Goal: Task Accomplishment & Management: Complete application form

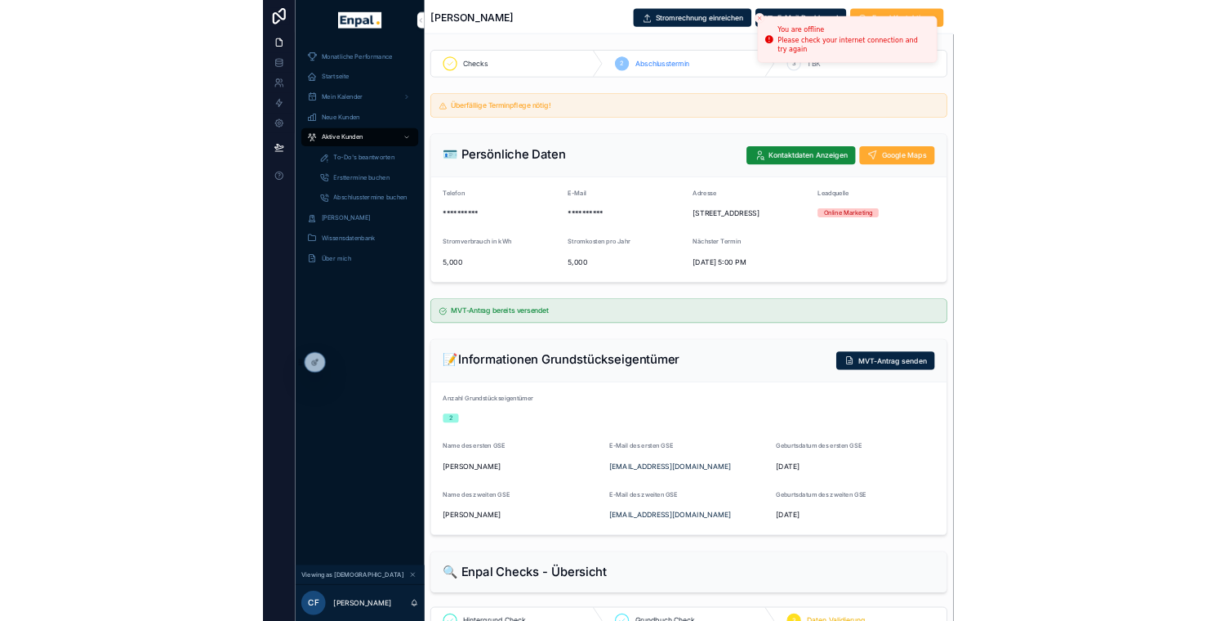
scroll to position [32, 12]
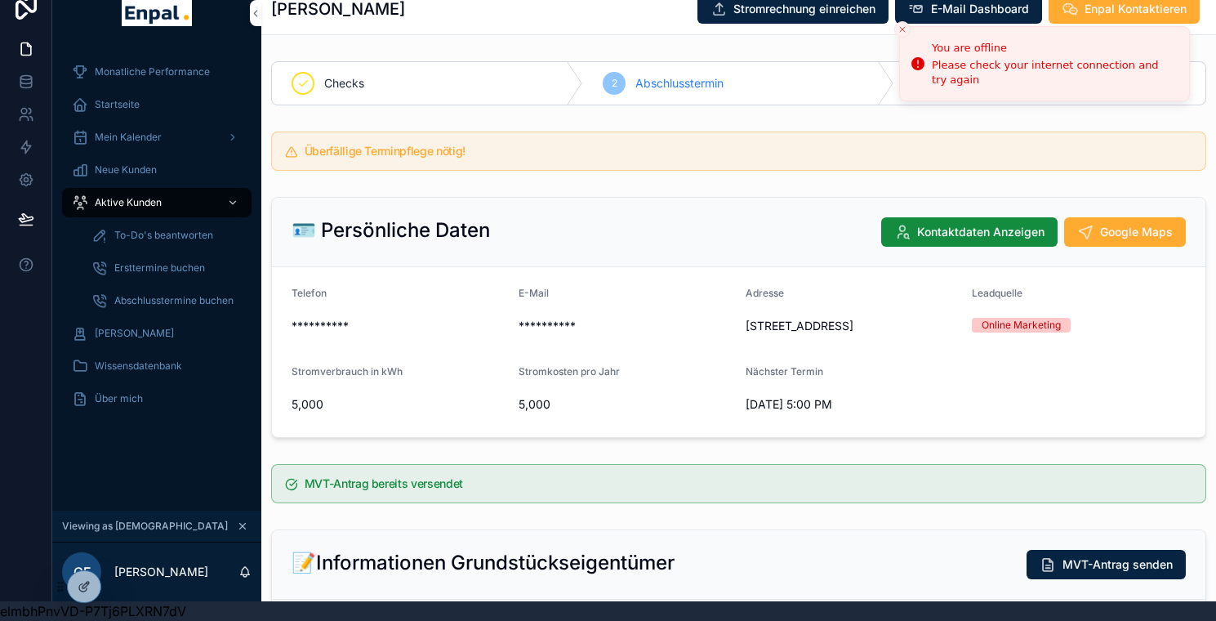
click at [0, 0] on div at bounding box center [0, 0] width 0 height 0
click at [0, 0] on icon at bounding box center [0, 0] width 0 height 0
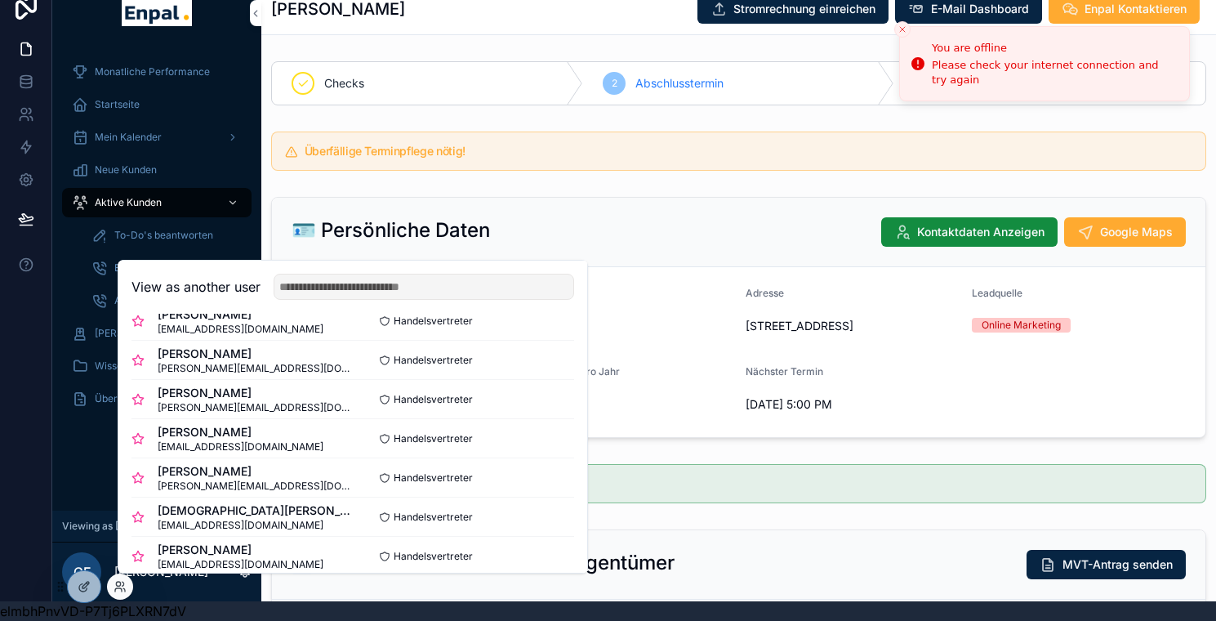
scroll to position [497, 0]
click at [0, 0] on button "Select" at bounding box center [0, 0] width 0 height 0
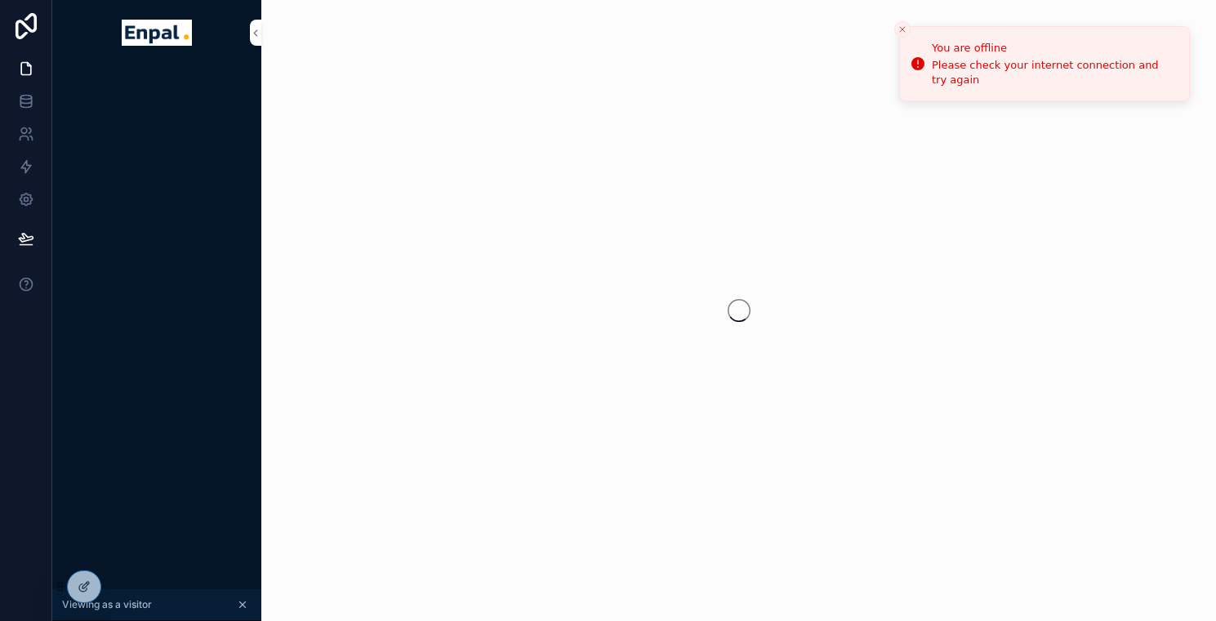
scroll to position [32, 12]
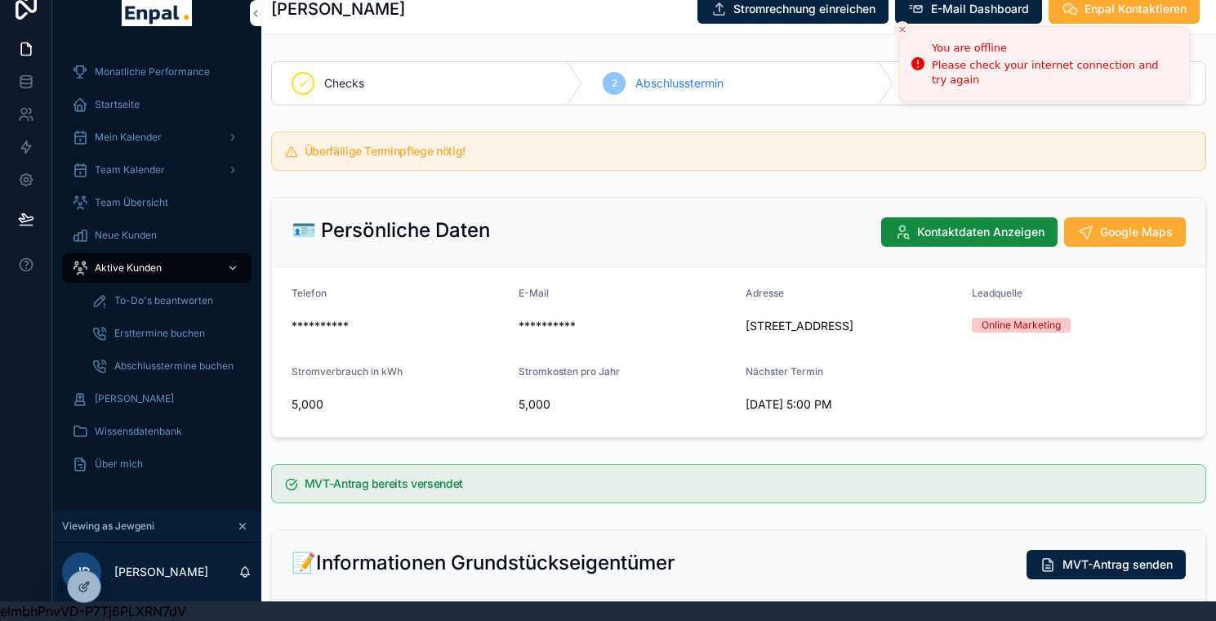
click at [131, 261] on span "Aktive Kunden" at bounding box center [128, 267] width 67 height 13
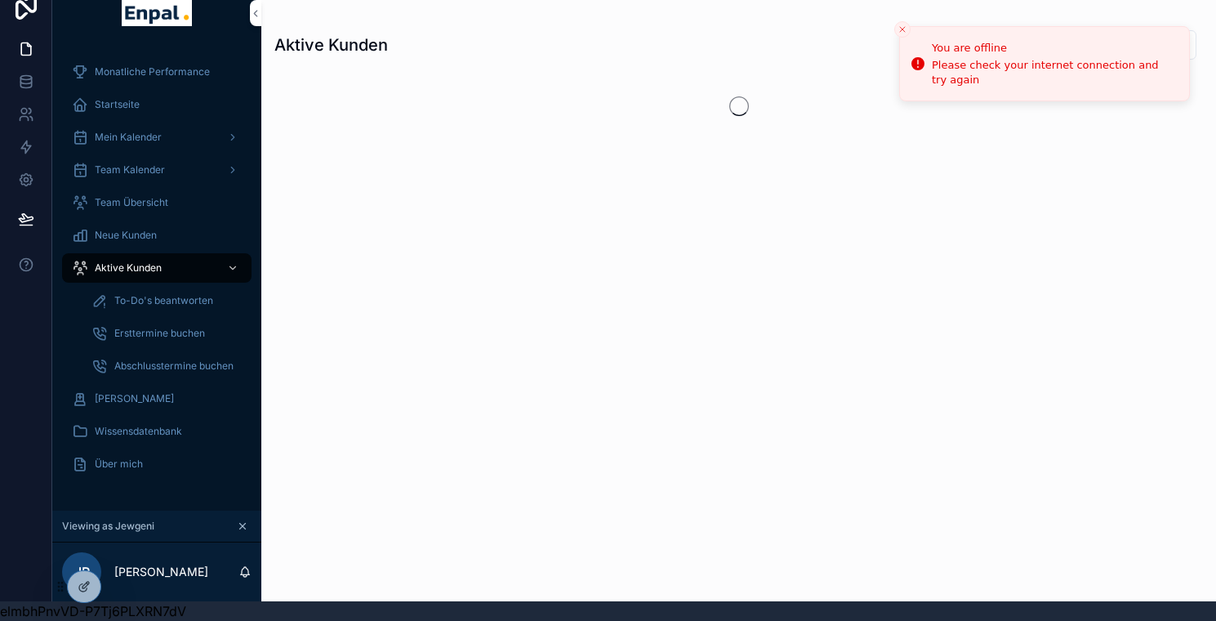
click at [903, 23] on button "Close toast" at bounding box center [902, 29] width 16 height 16
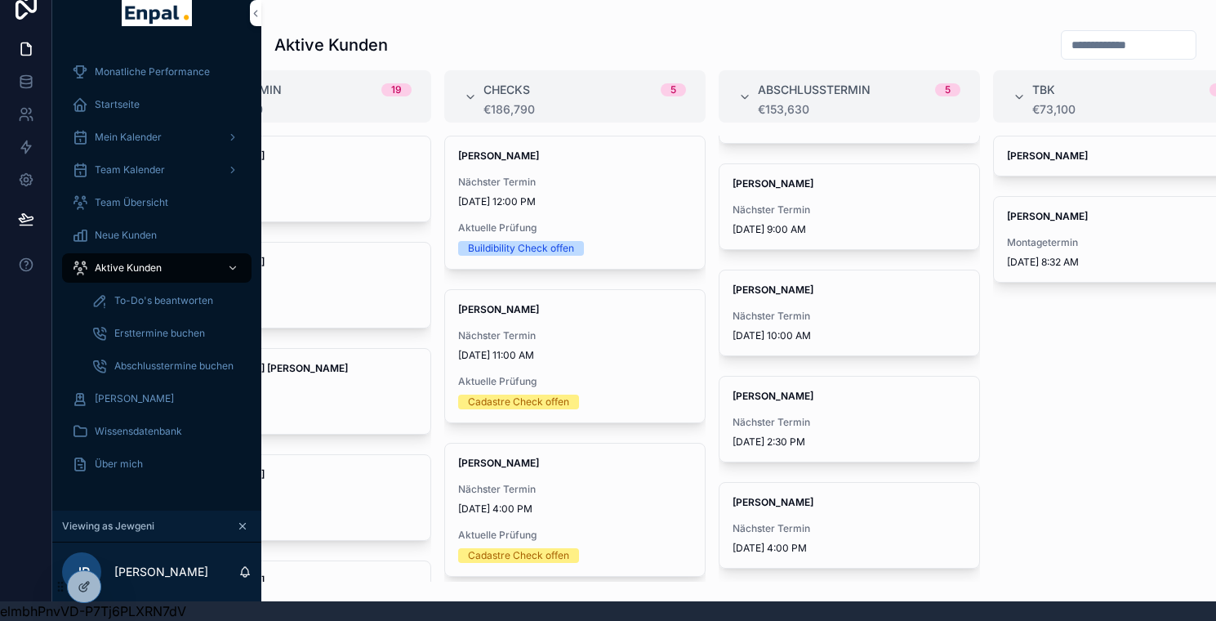
scroll to position [0, 390]
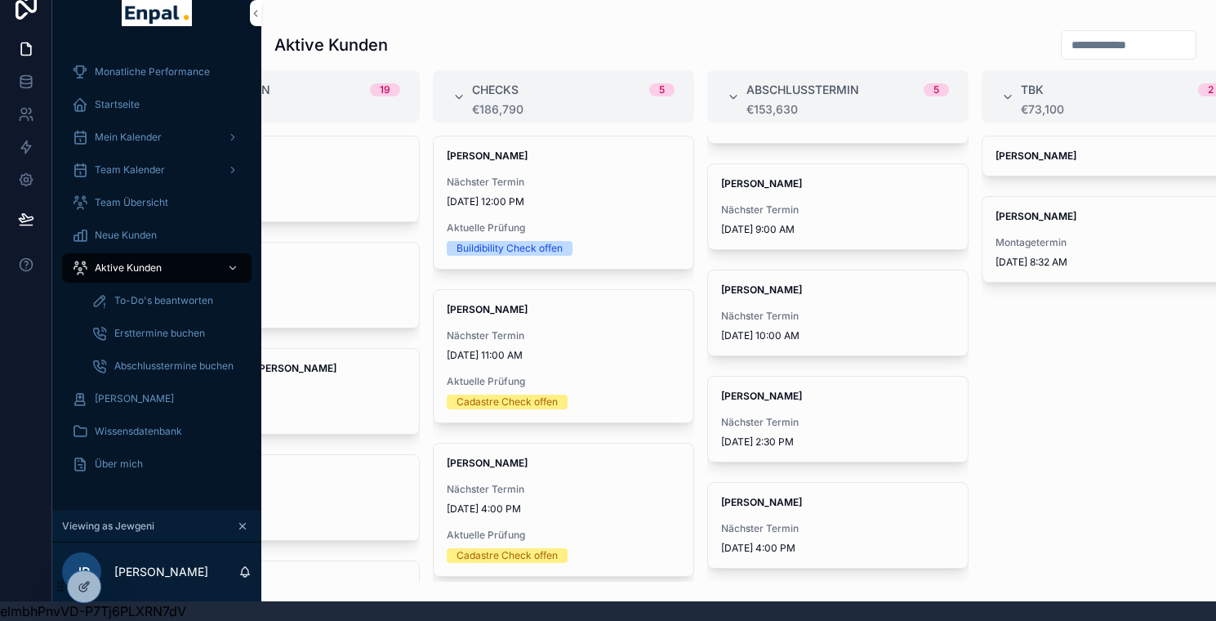
click at [535, 488] on div "Nächster Termin 10/15/2025 4:00 PM" at bounding box center [564, 499] width 234 height 33
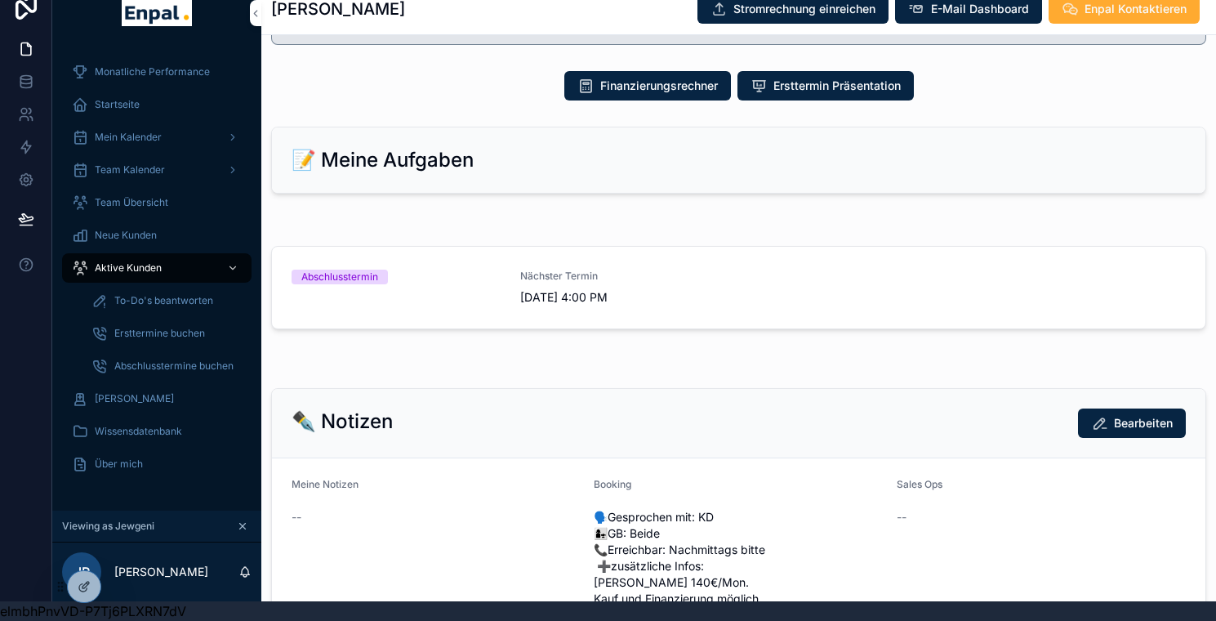
scroll to position [956, 0]
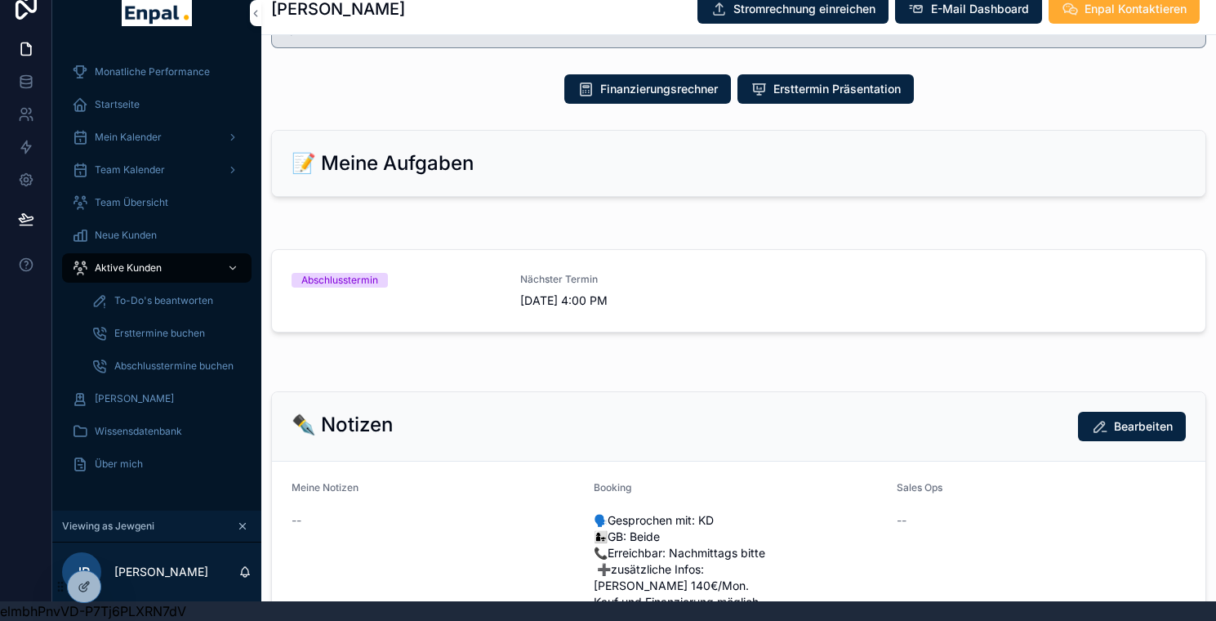
click at [662, 309] on span "10/15/2025 4:00 PM" at bounding box center [624, 300] width 209 height 16
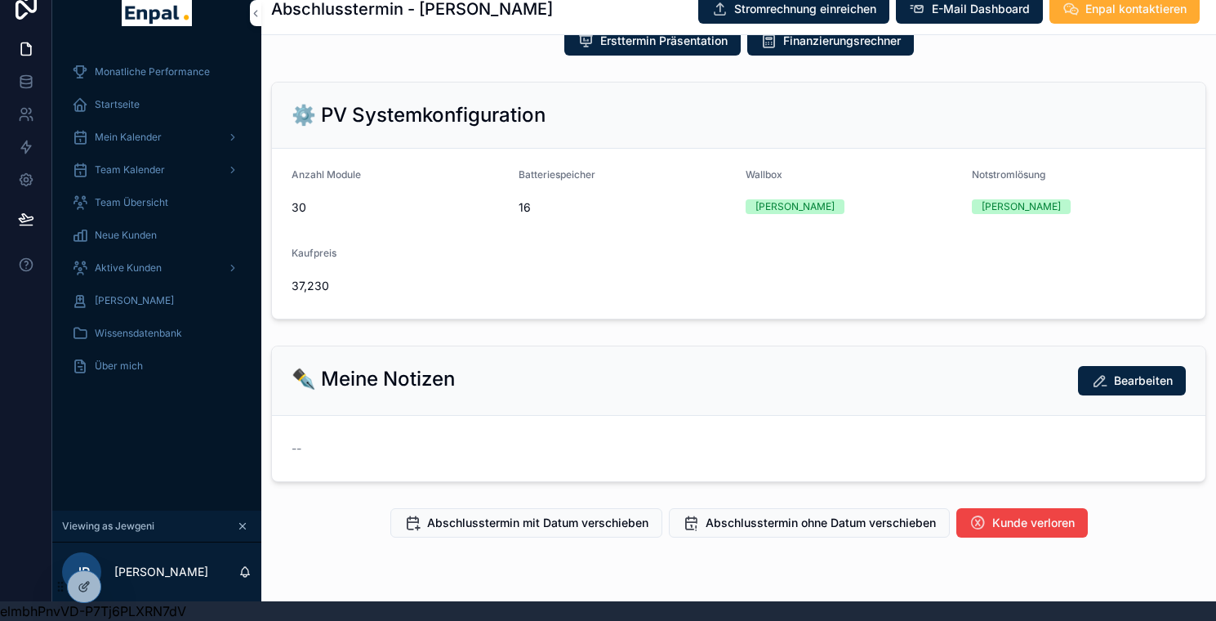
scroll to position [458, 0]
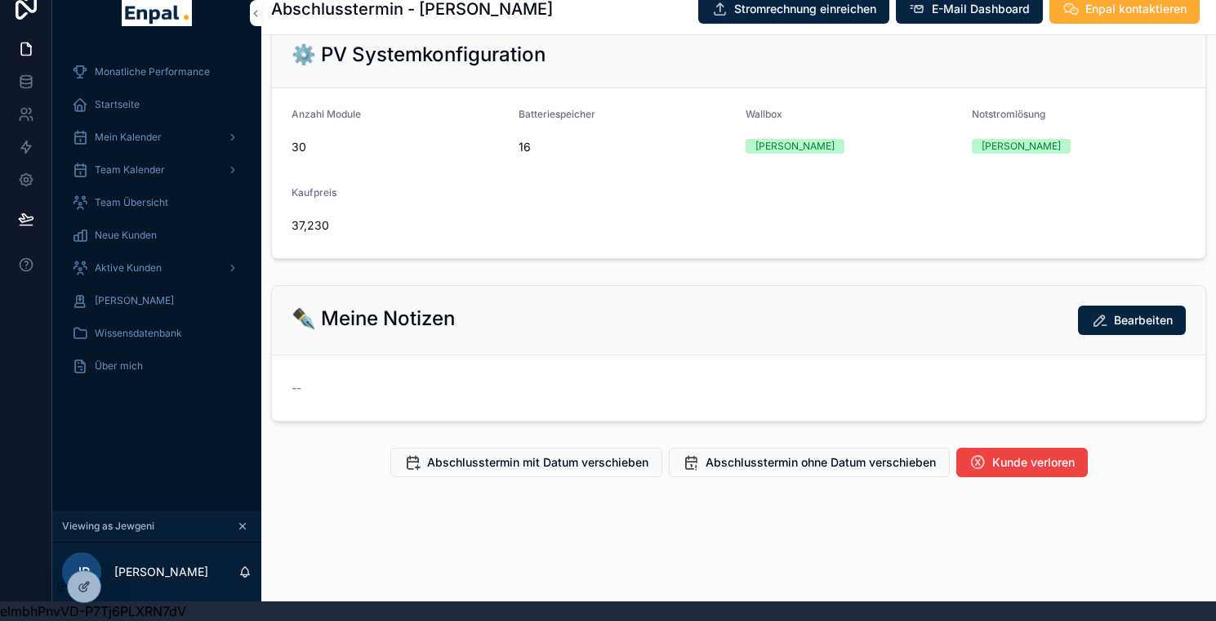
click at [736, 467] on span "Abschlusstermin ohne Datum verschieben" at bounding box center [821, 462] width 230 height 16
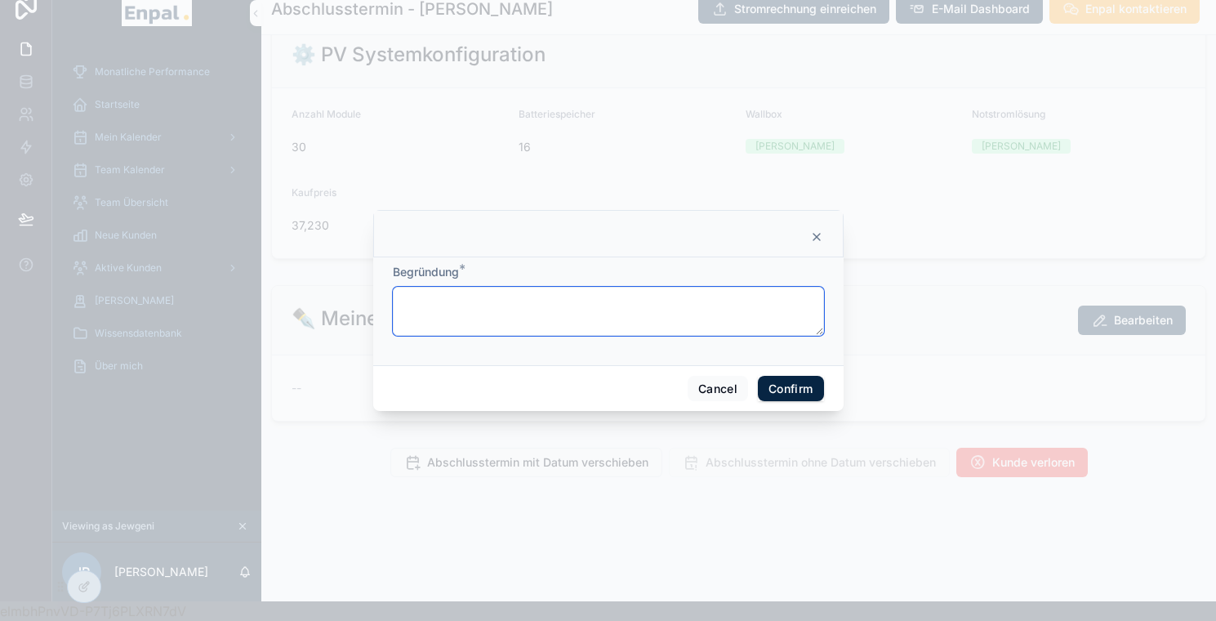
click at [620, 332] on textarea at bounding box center [608, 311] width 431 height 49
type textarea "**********"
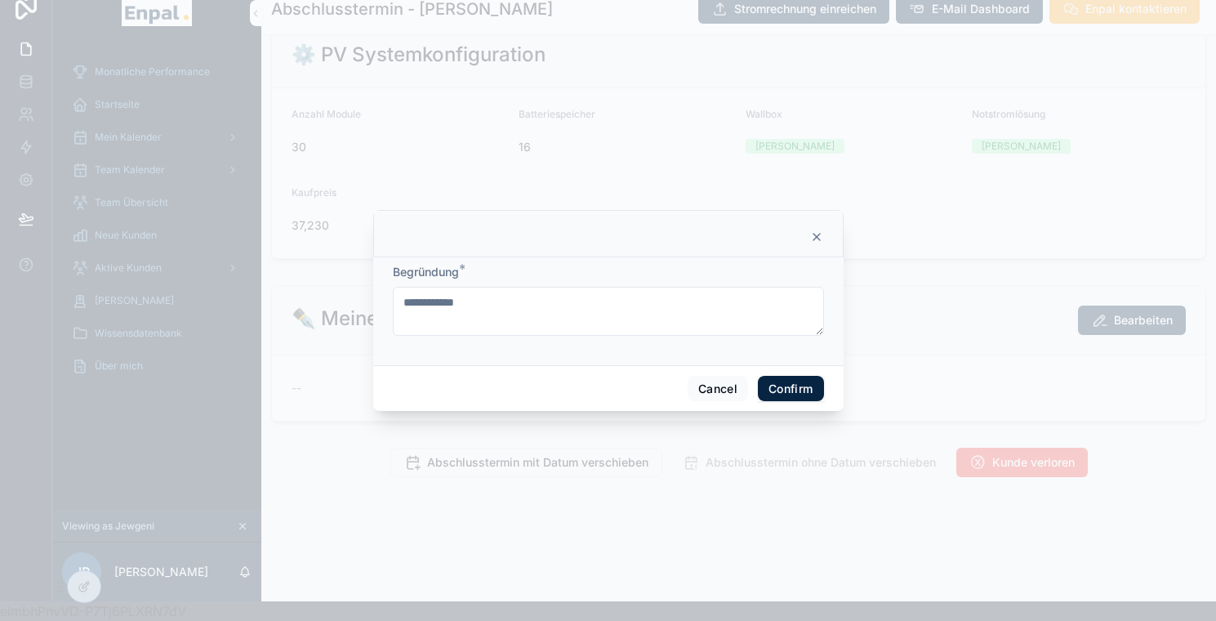
click at [800, 393] on button "Confirm" at bounding box center [790, 389] width 65 height 26
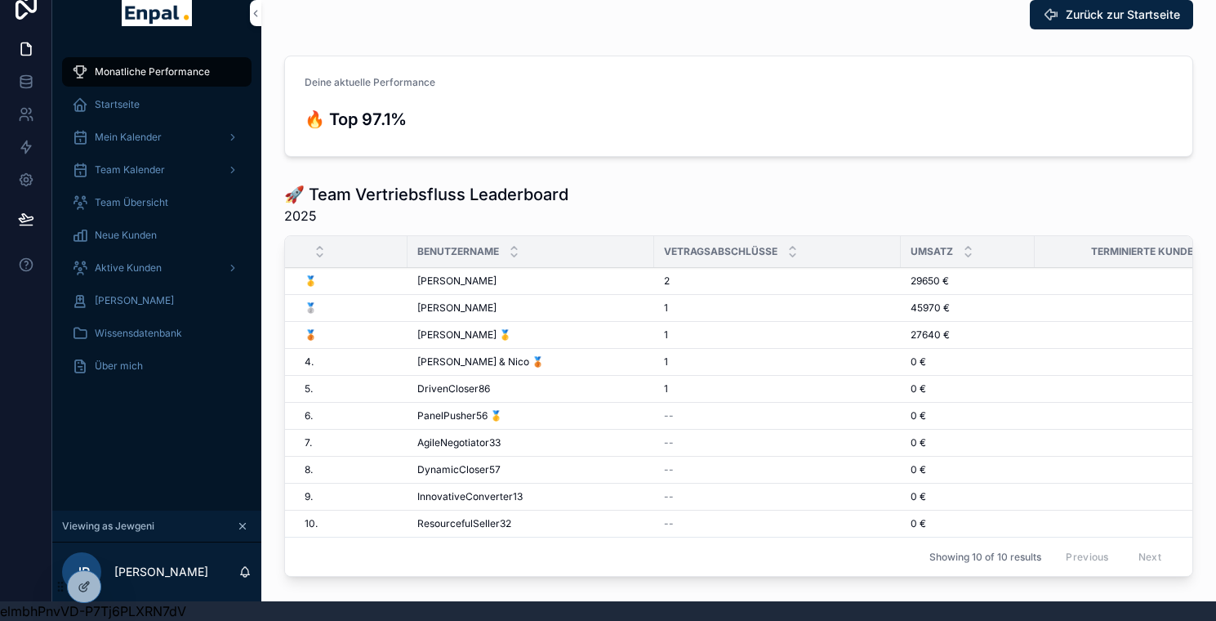
click at [136, 261] on span "Aktive Kunden" at bounding box center [128, 267] width 67 height 13
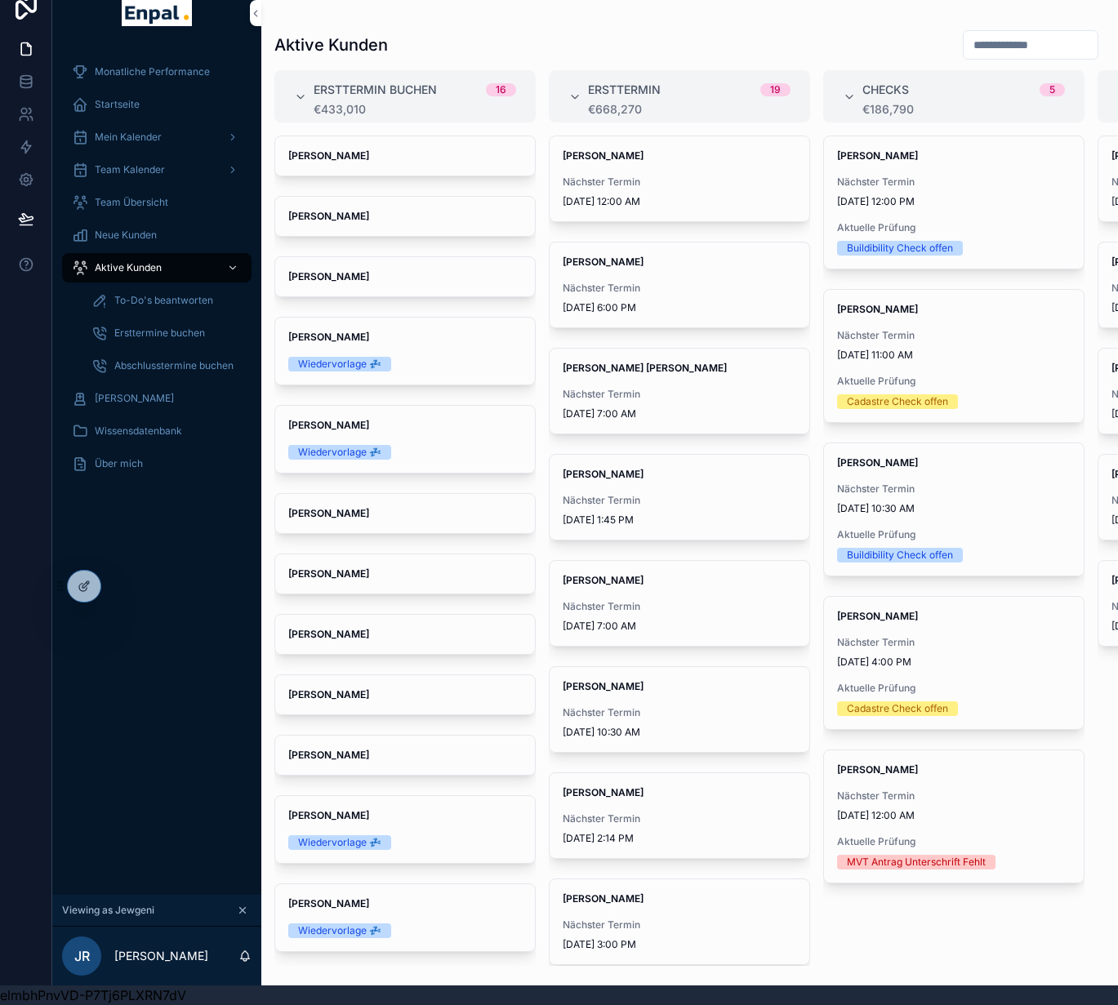
click at [0, 0] on icon at bounding box center [0, 0] width 0 height 0
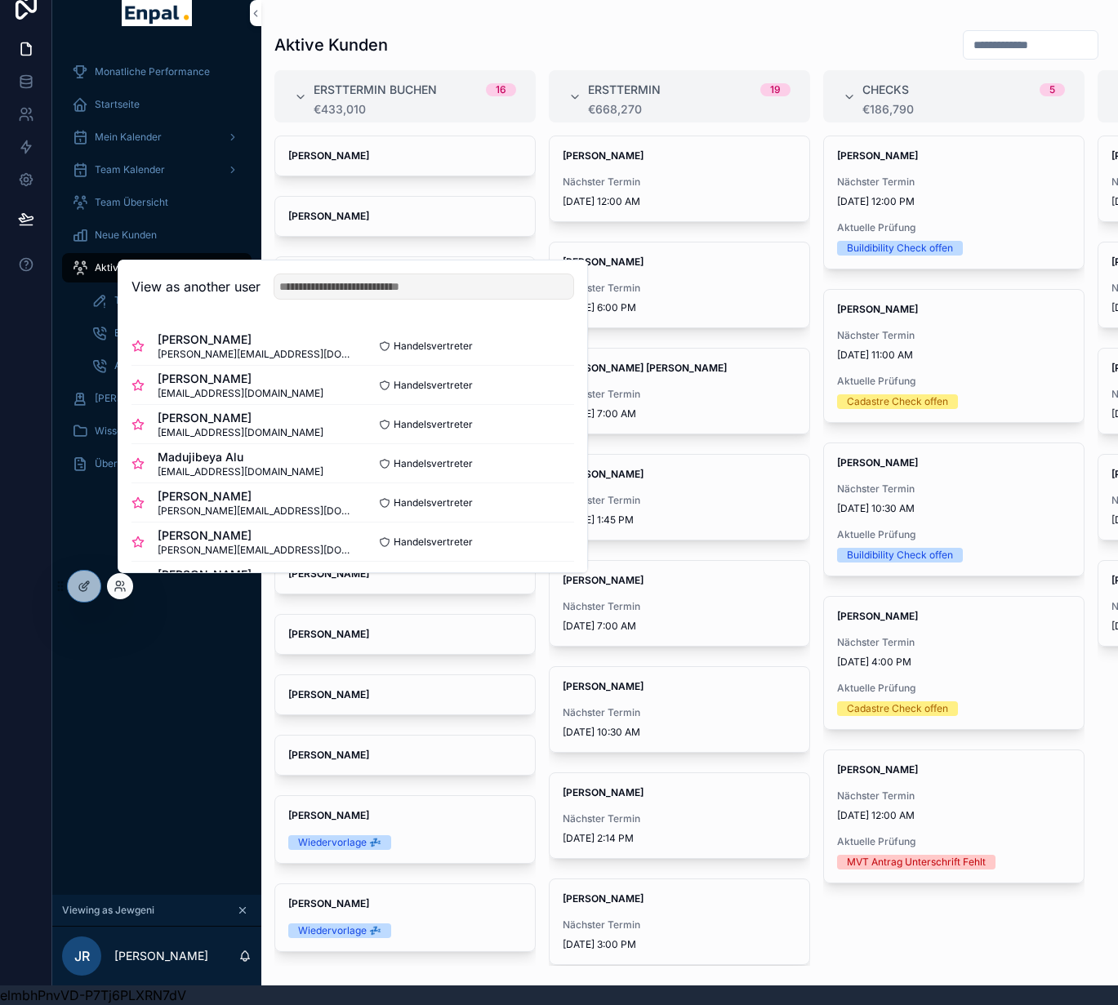
click at [0, 0] on button "Select" at bounding box center [0, 0] width 0 height 0
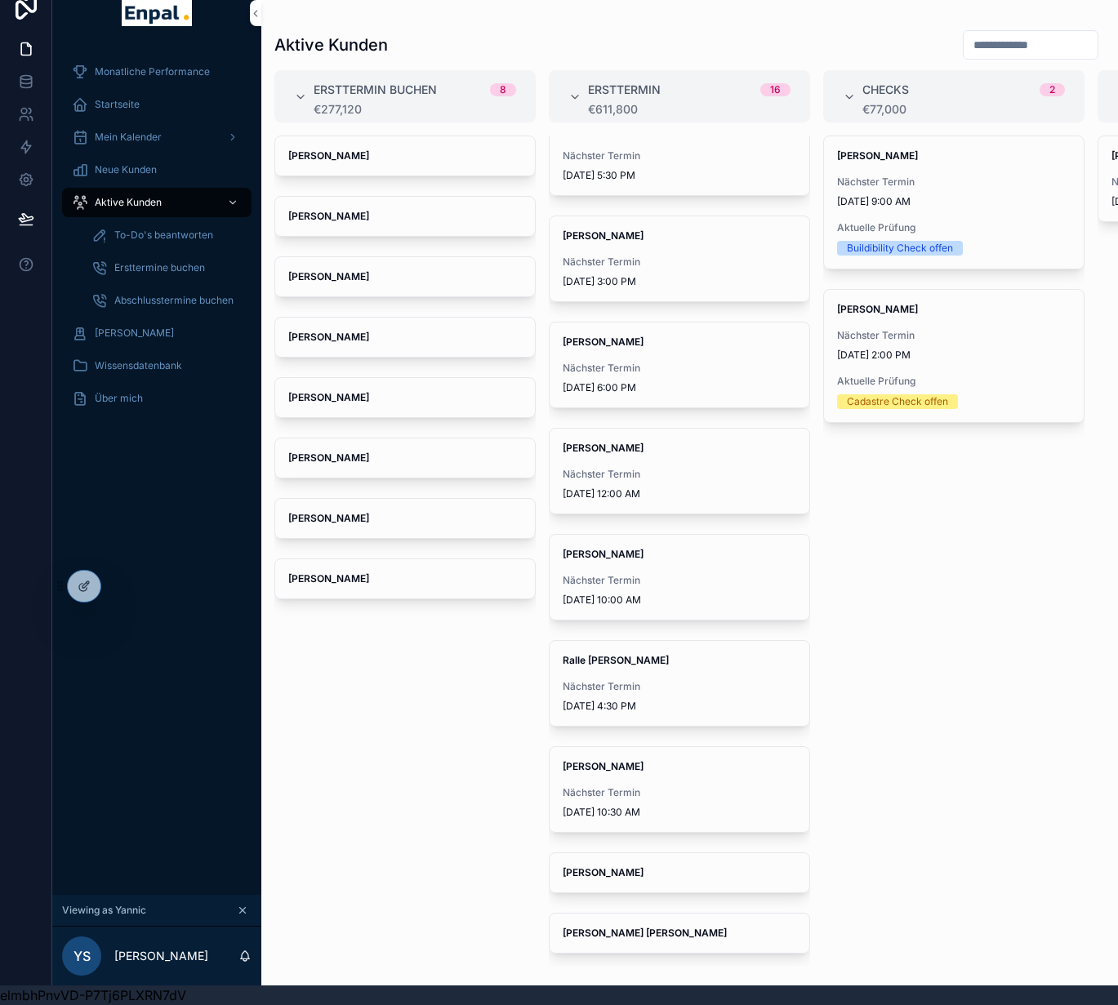
scroll to position [770, 0]
click at [676, 866] on span "Alexander Junker" at bounding box center [680, 872] width 234 height 13
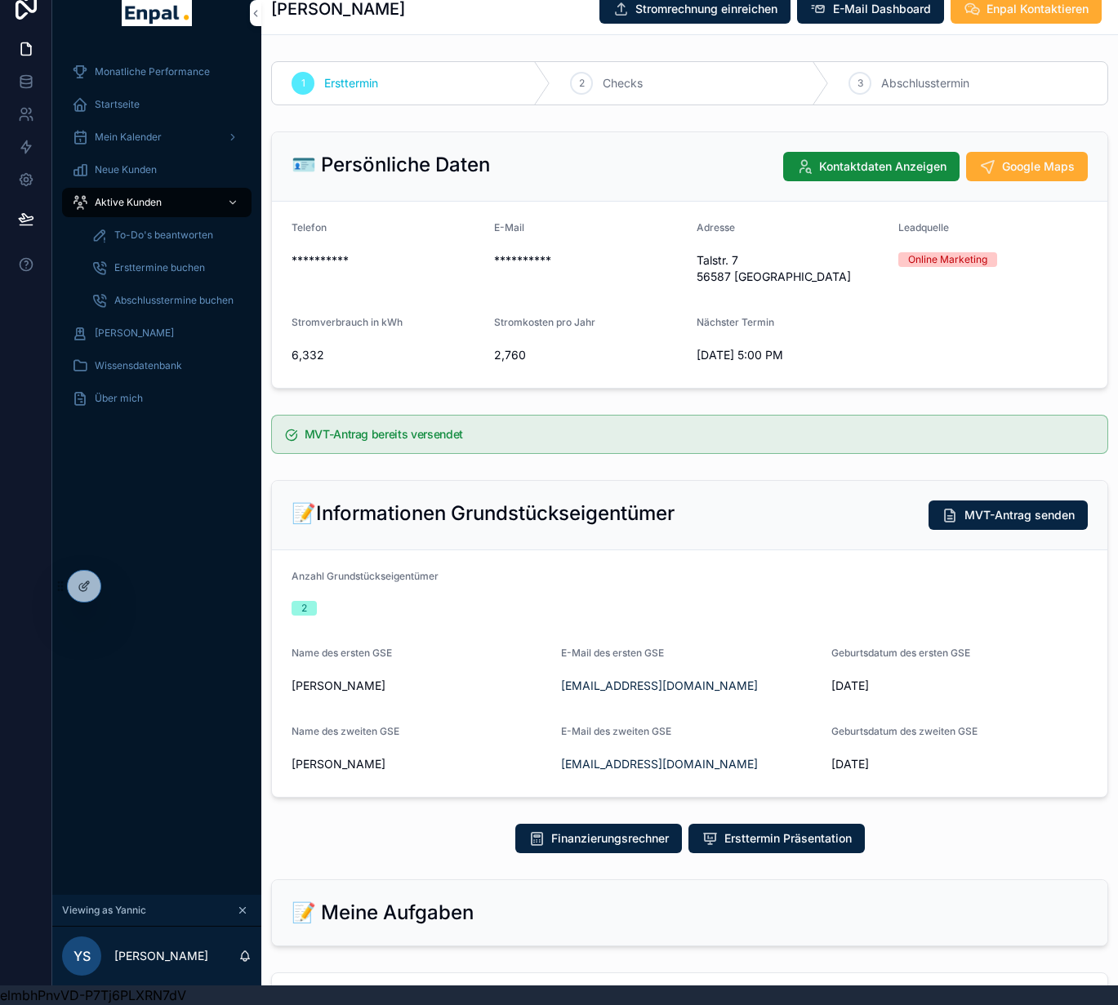
scroll to position [515, 0]
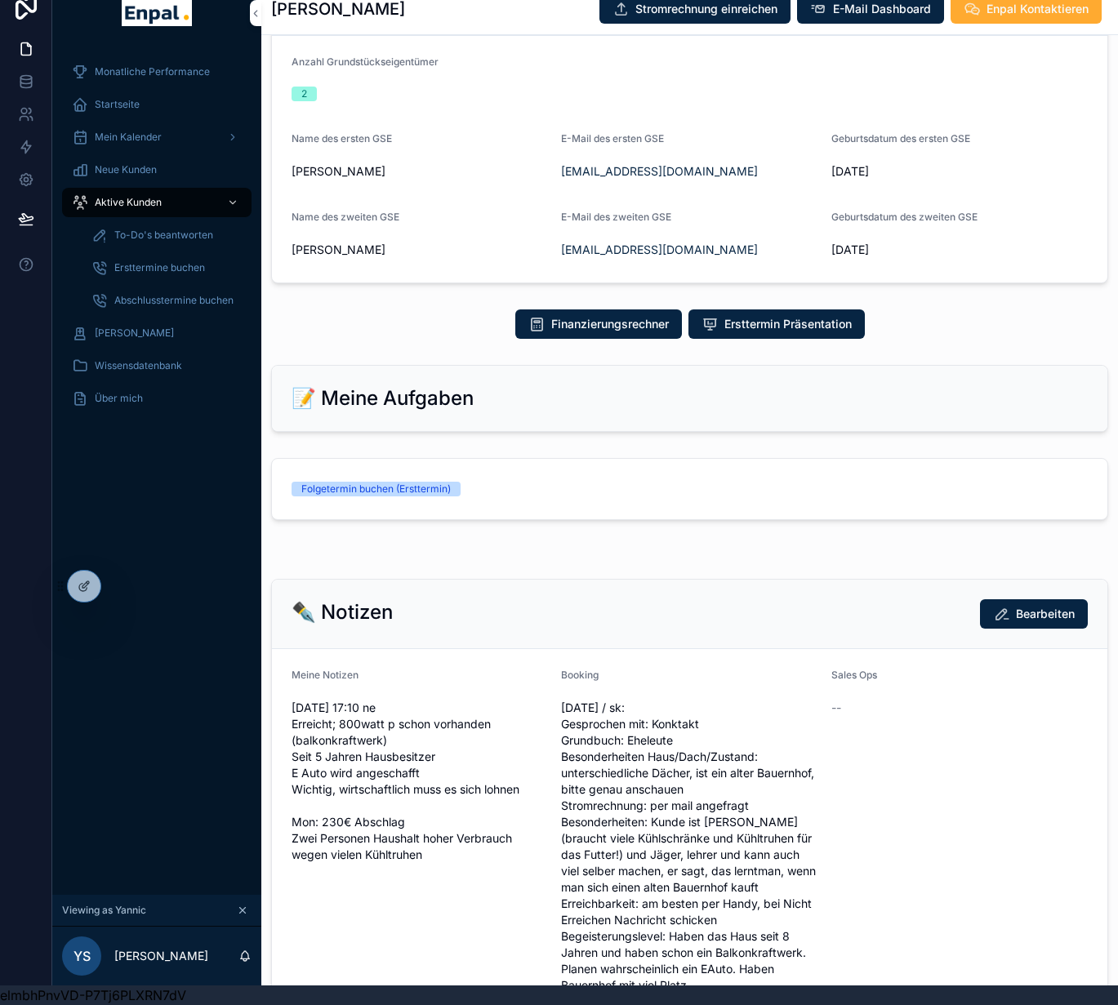
click at [626, 488] on link "Folgetermin buchen (Ersttermin)" at bounding box center [690, 489] width 836 height 60
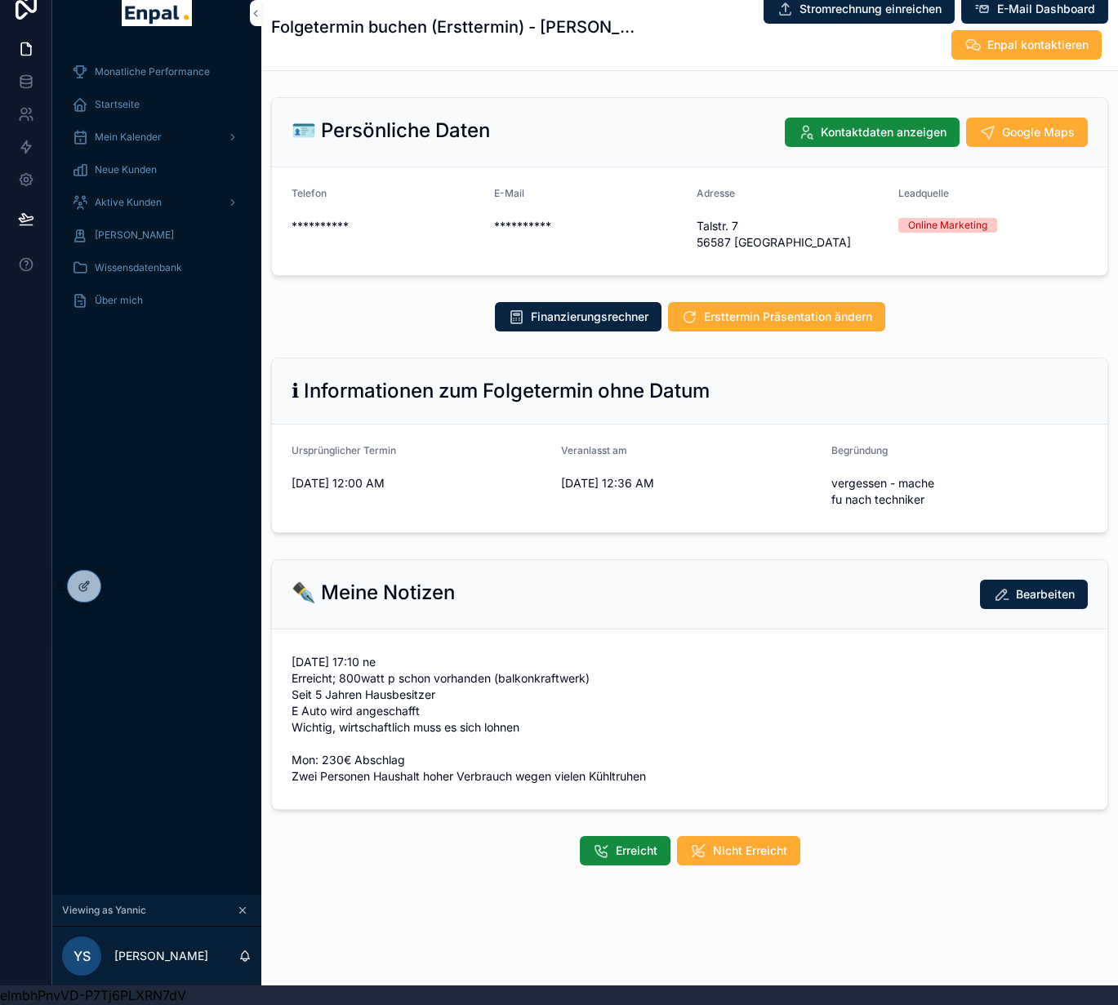
click at [616, 843] on span "Erreicht" at bounding box center [637, 851] width 42 height 16
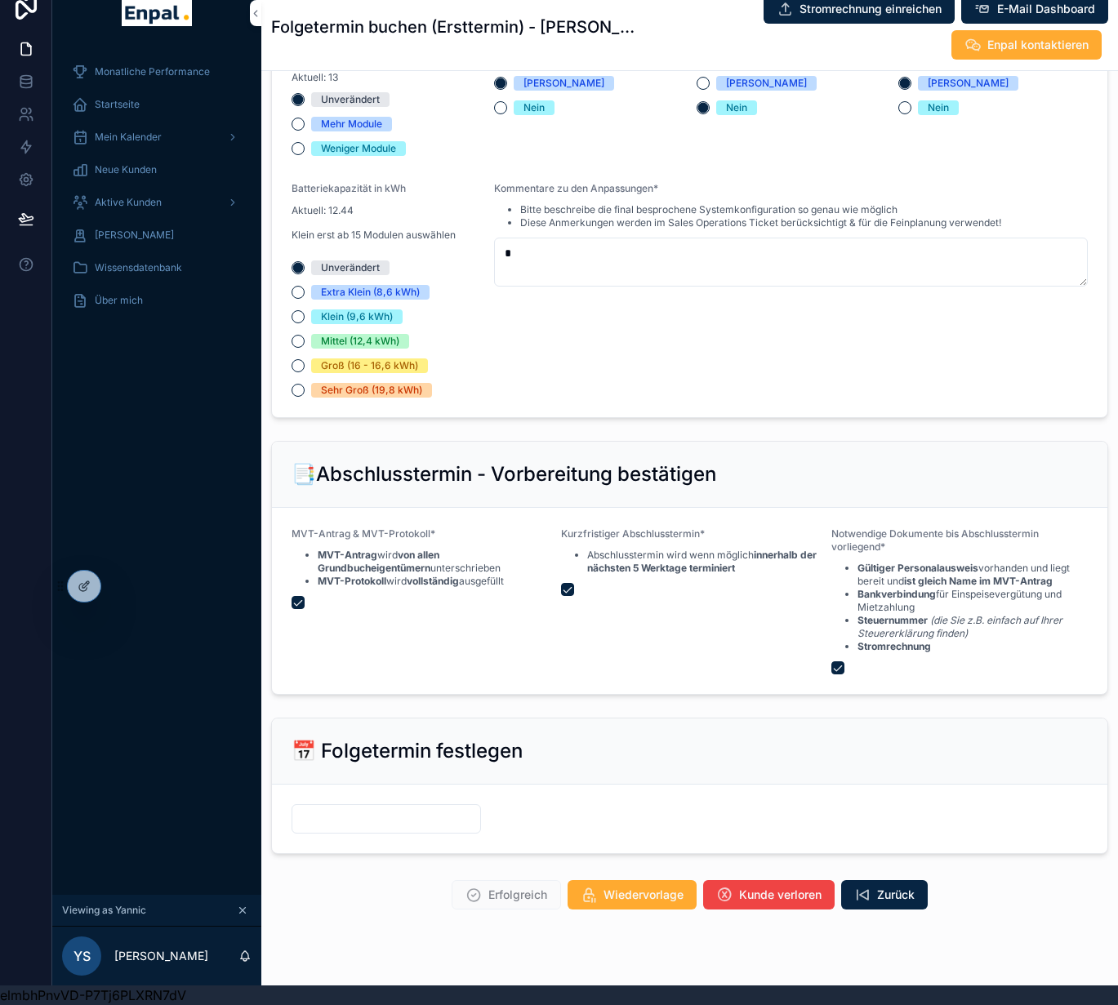
scroll to position [1815, 0]
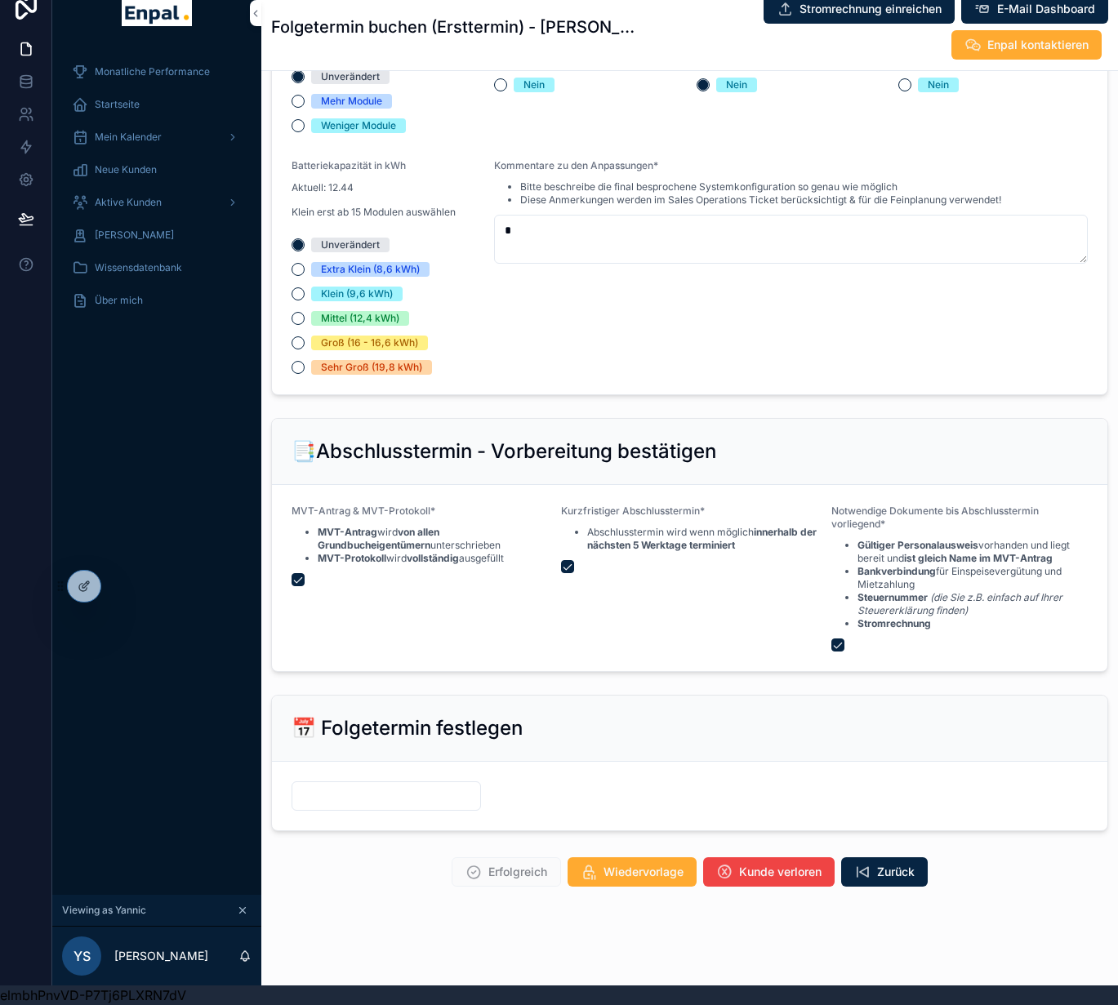
click at [385, 785] on input "scrollable content" at bounding box center [386, 796] width 188 height 23
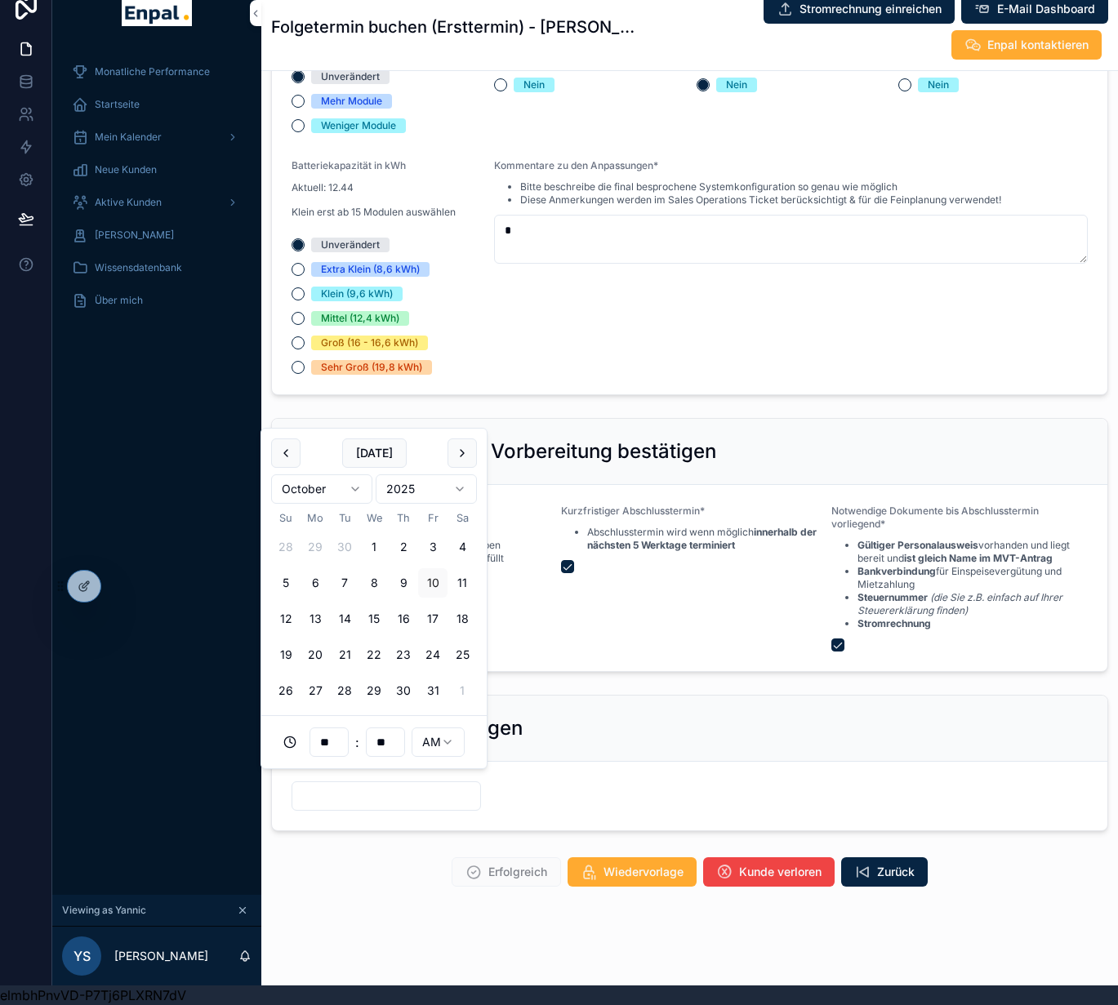
click at [385, 785] on input "scrollable content" at bounding box center [386, 796] width 188 height 23
click at [453, 656] on button "25" at bounding box center [462, 654] width 29 height 29
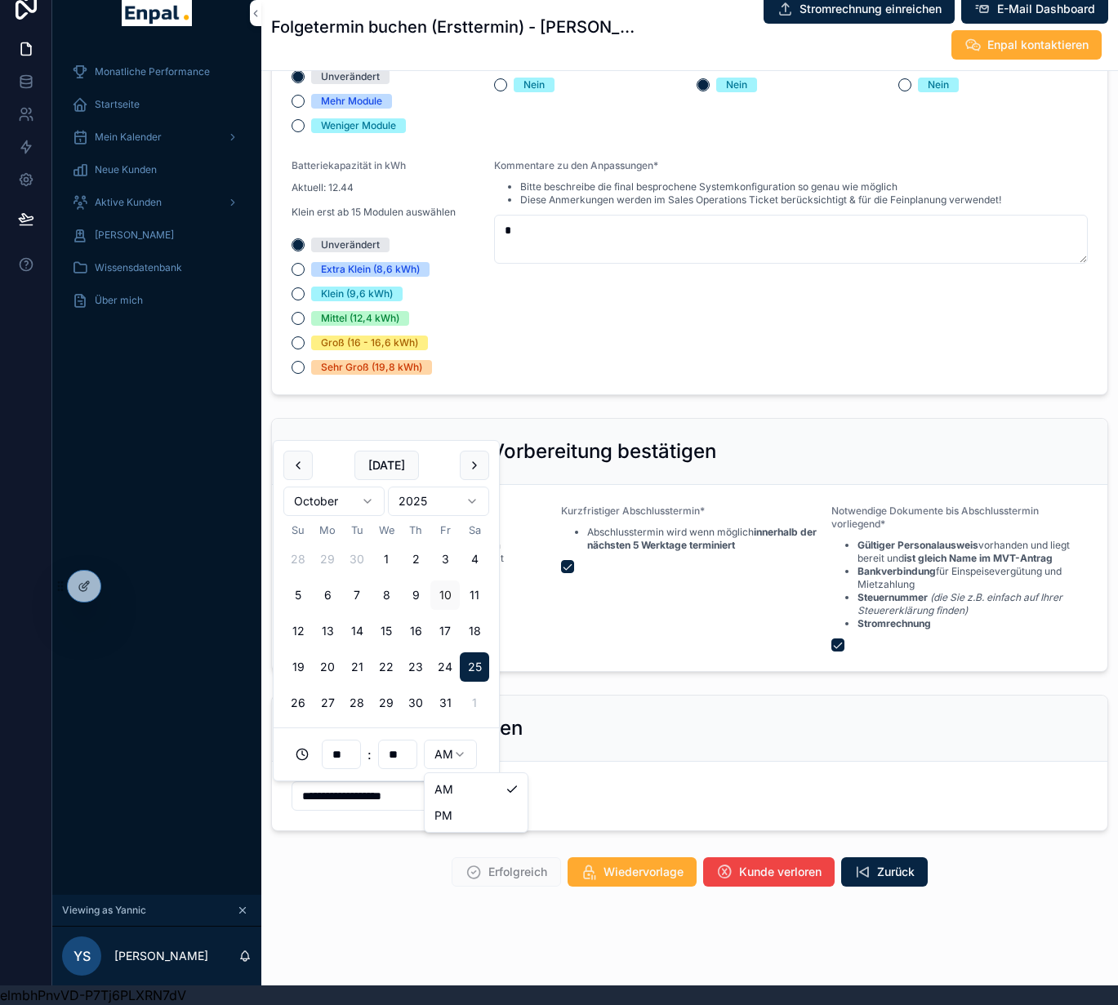
click at [443, 737] on html "**********" at bounding box center [559, 492] width 1118 height 1025
type input "**********"
click at [488, 868] on span "Erfolgreich" at bounding box center [517, 872] width 59 height 16
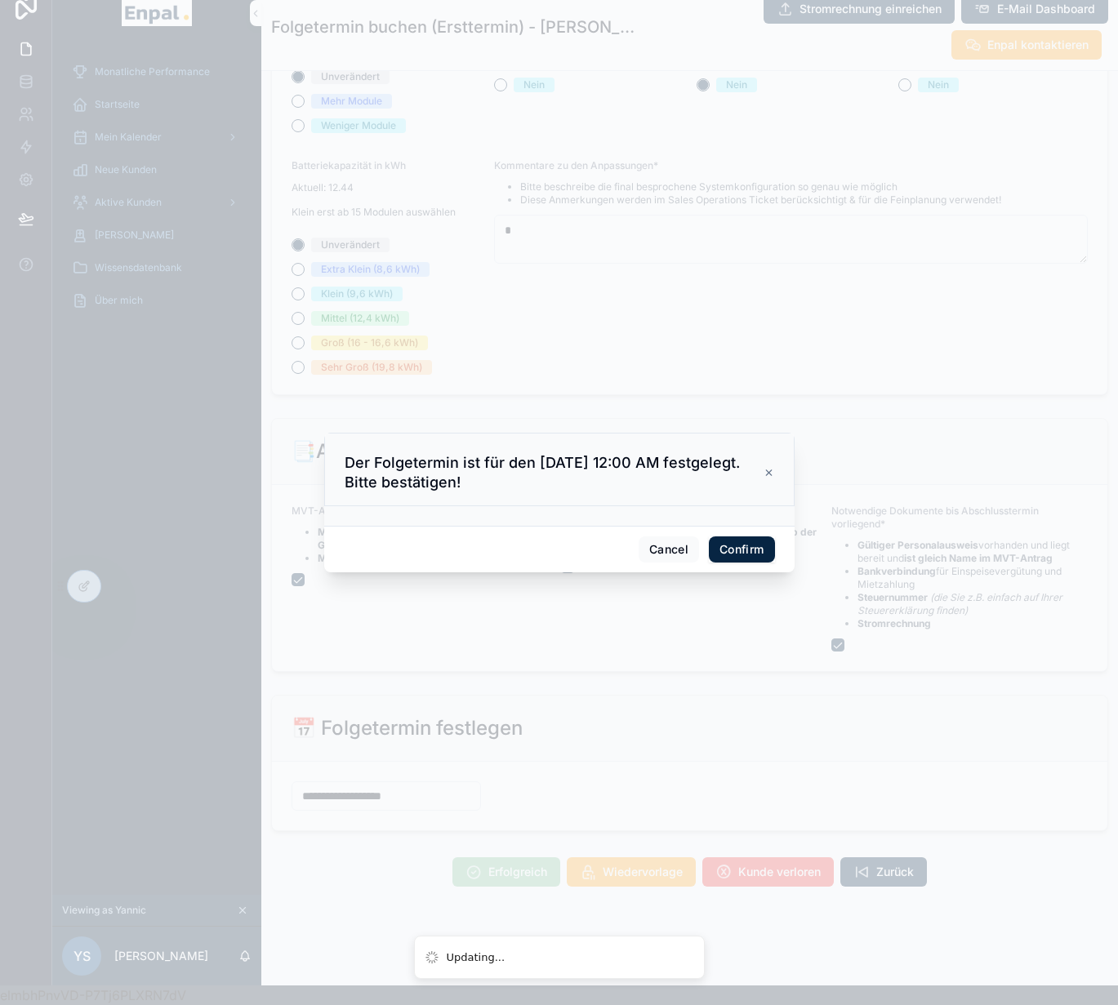
click at [728, 554] on button "Confirm" at bounding box center [741, 550] width 65 height 26
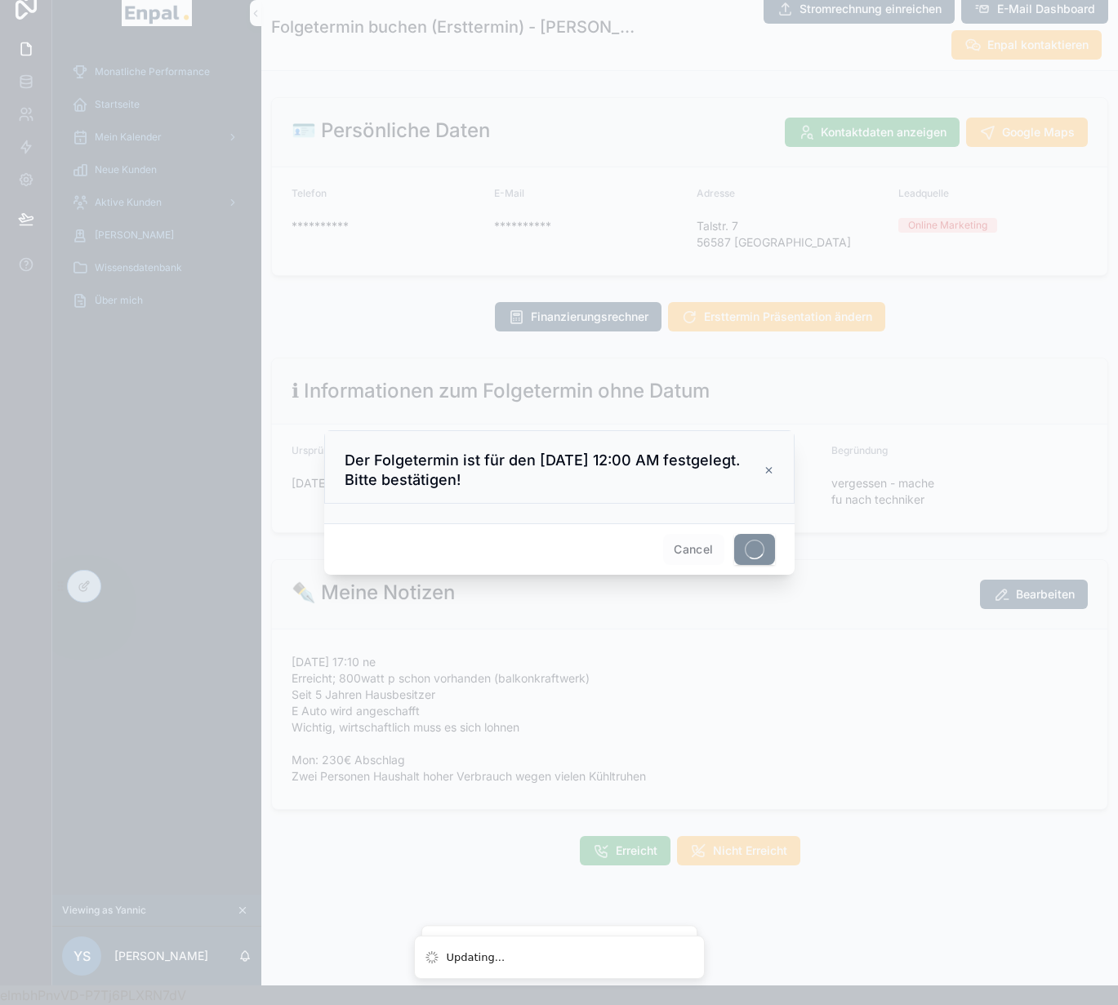
scroll to position [0, 0]
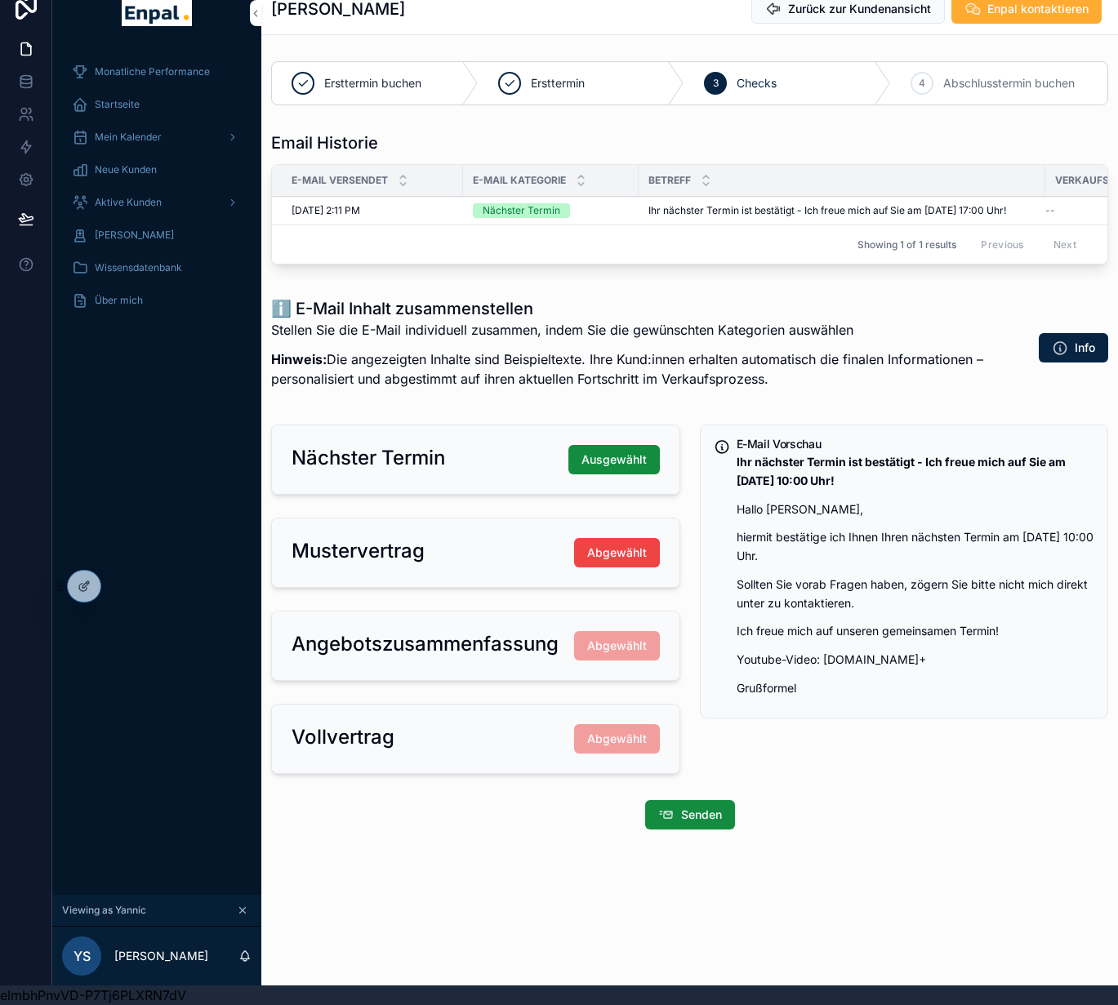
click at [0, 0] on icon at bounding box center [0, 0] width 0 height 0
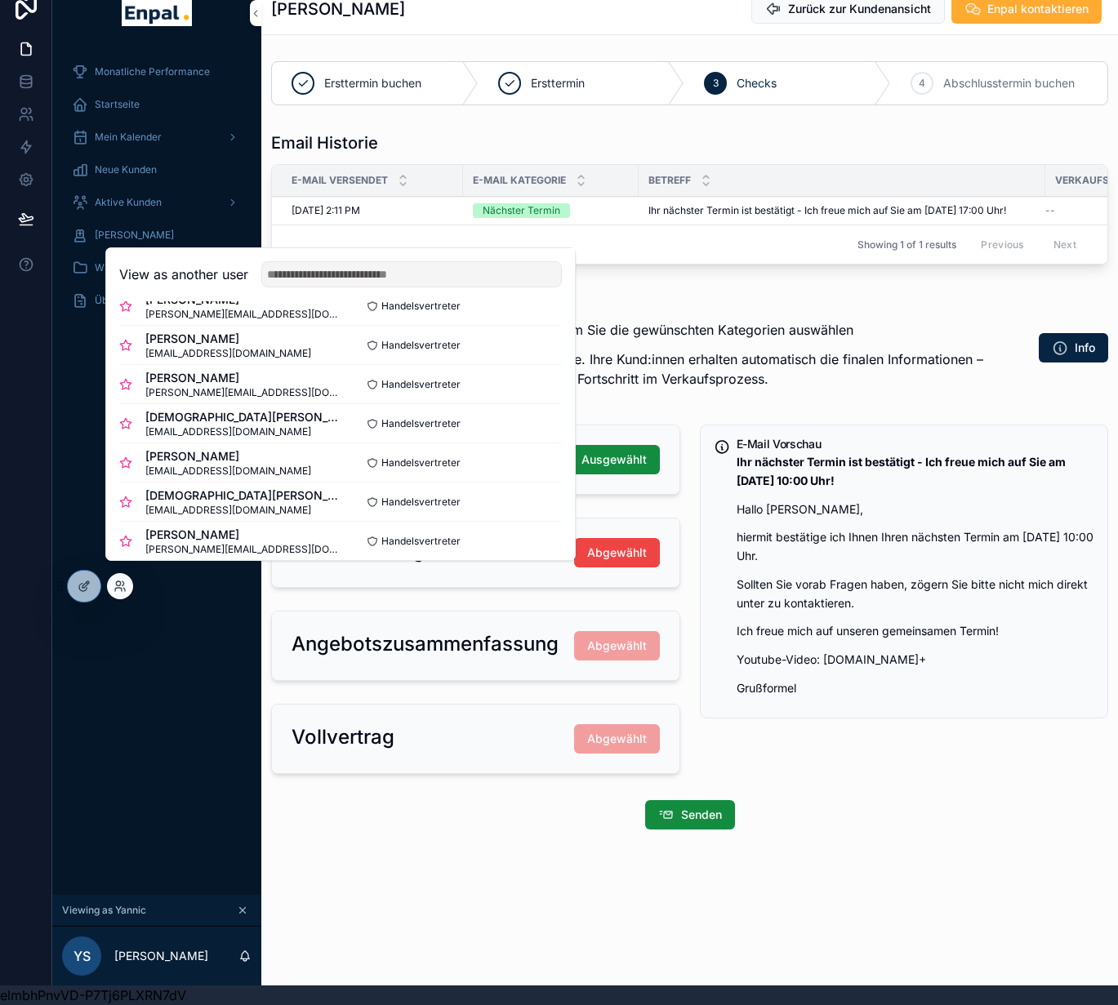
scroll to position [577, 0]
click at [0, 0] on button "Select" at bounding box center [0, 0] width 0 height 0
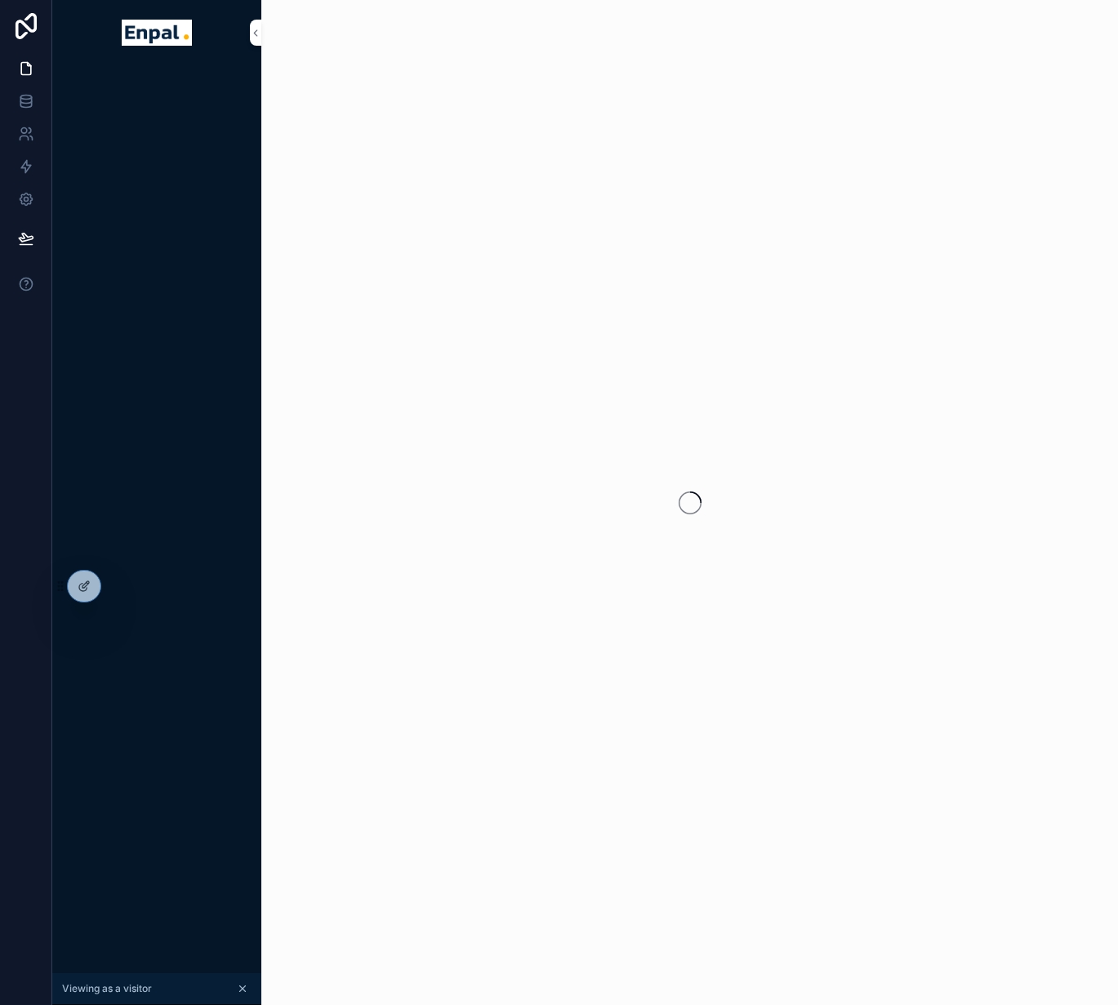
scroll to position [20, 0]
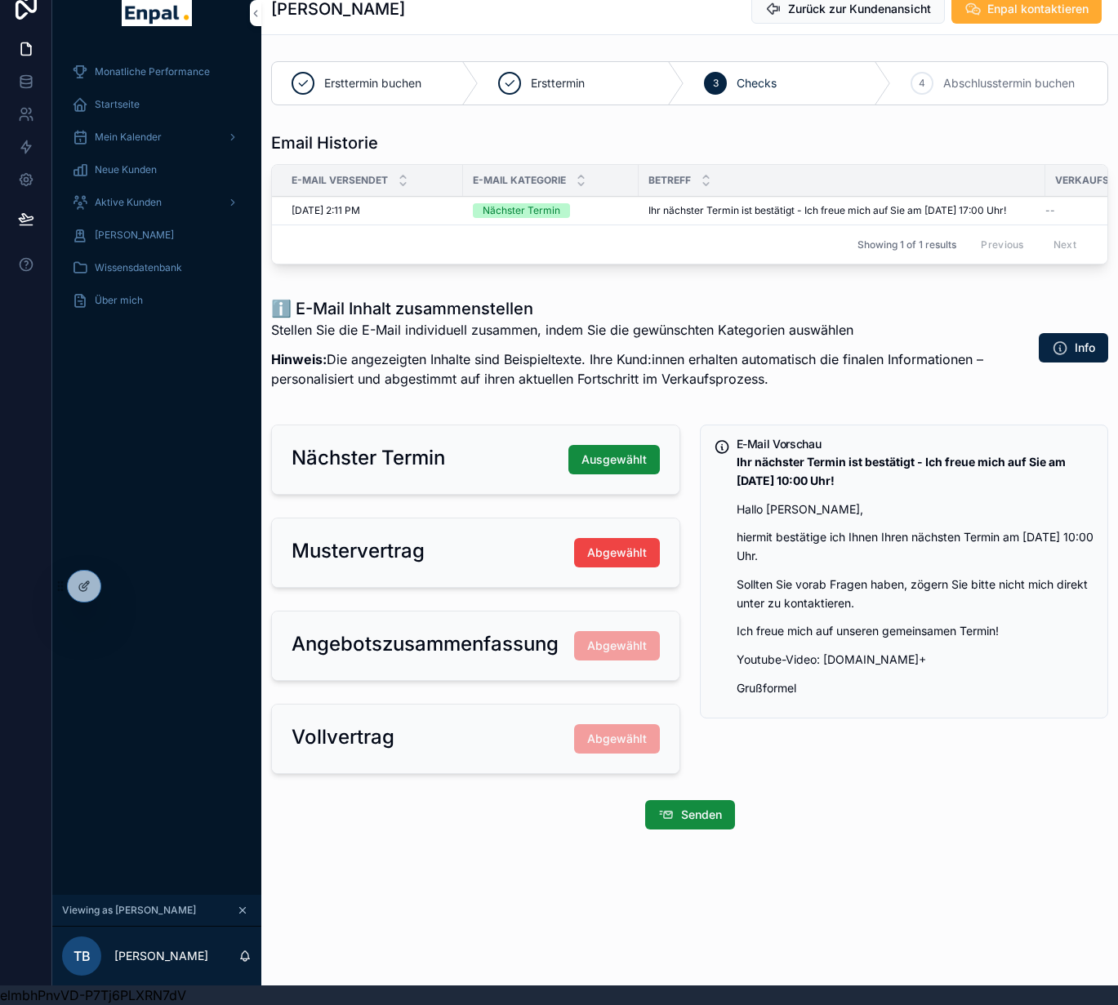
click at [150, 198] on span "Aktive Kunden" at bounding box center [128, 202] width 67 height 13
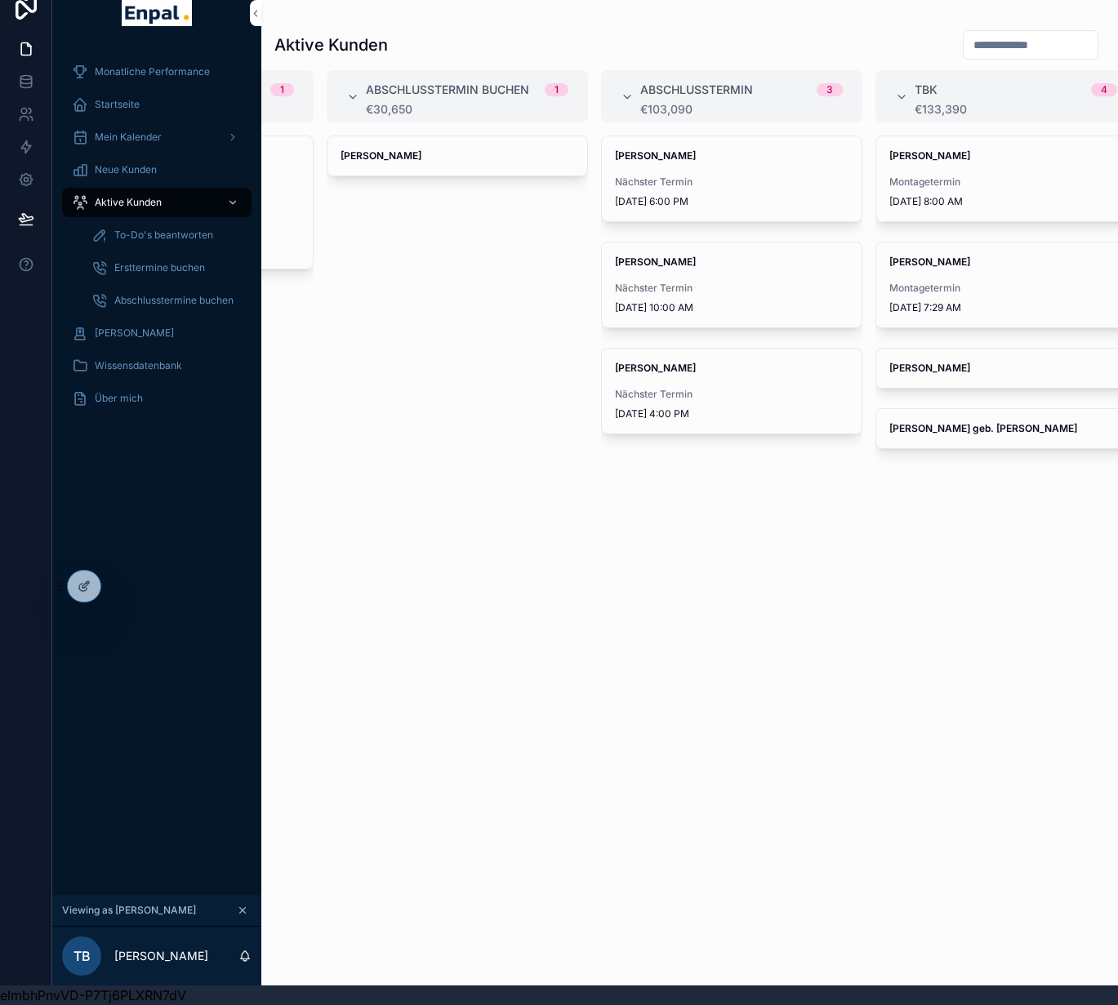
scroll to position [0, 791]
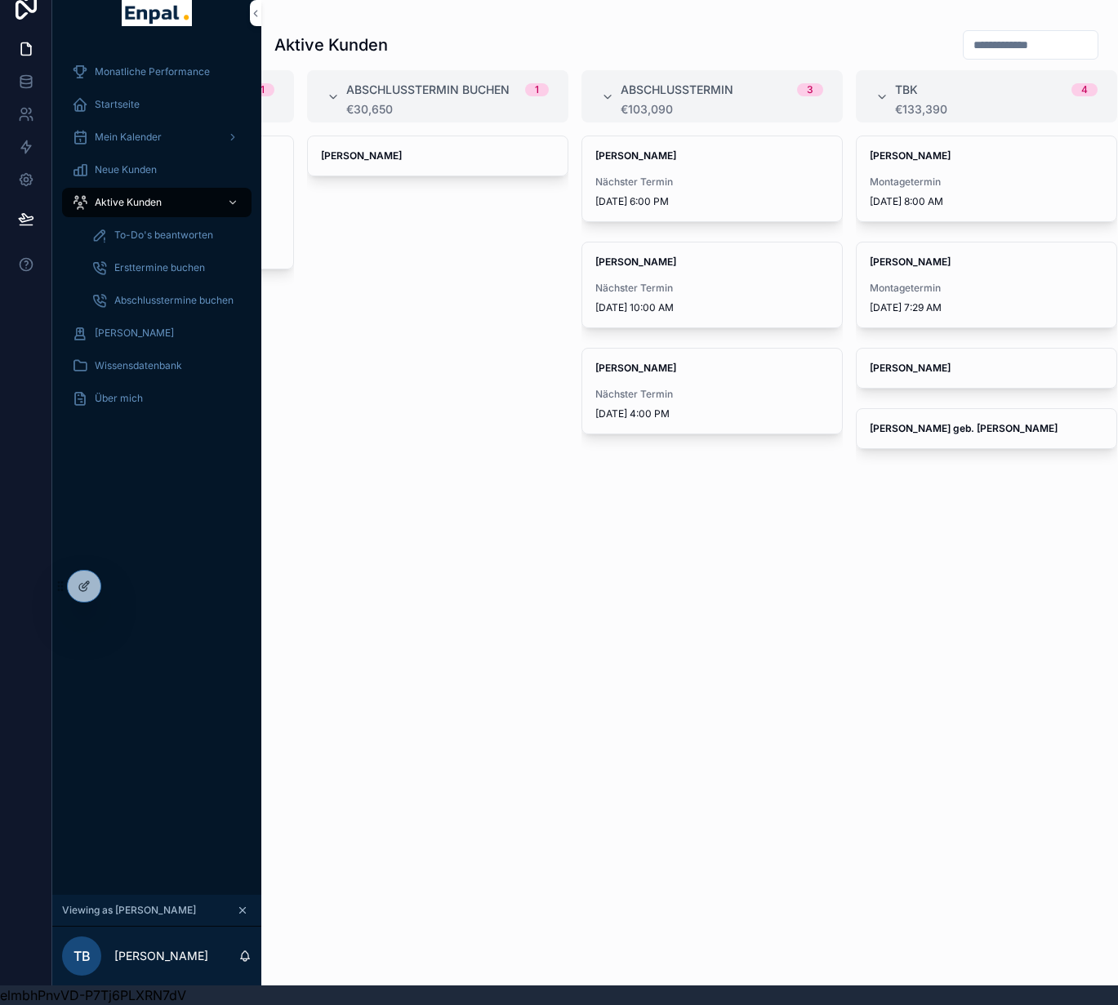
click at [703, 270] on div "Burchard Wulff Nächster Termin 10/10/2025 10:00 AM" at bounding box center [712, 285] width 260 height 85
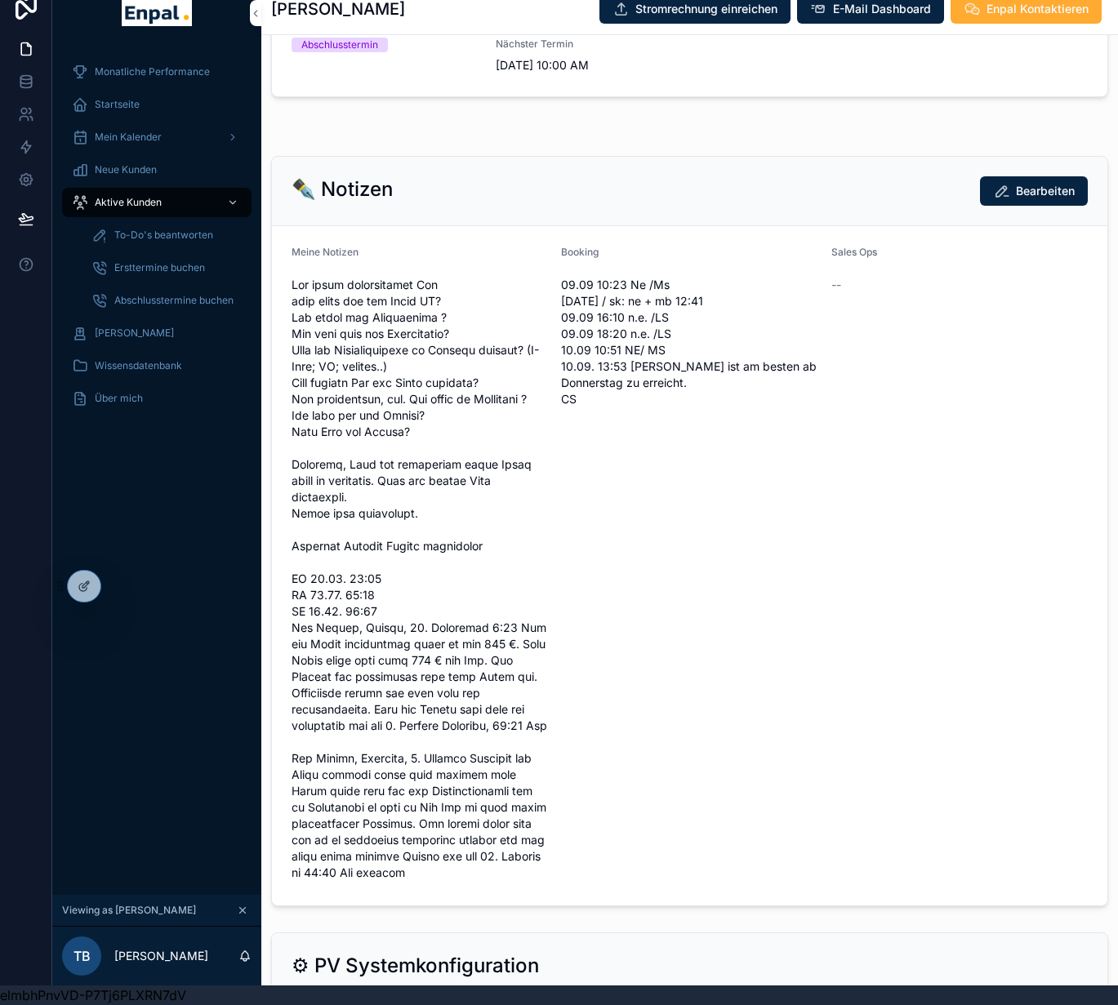
scroll to position [1359, 0]
